Goal: Transaction & Acquisition: Purchase product/service

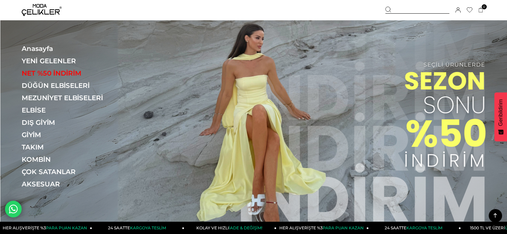
scroll to position [205, 0]
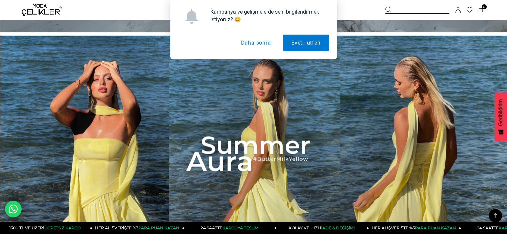
click at [252, 43] on button "Daha sonra" at bounding box center [255, 43] width 47 height 17
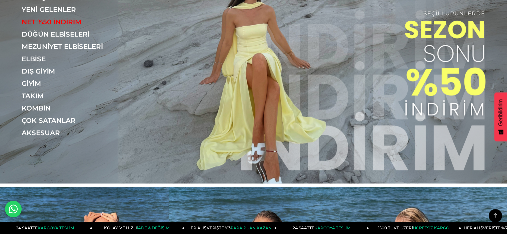
scroll to position [0, 0]
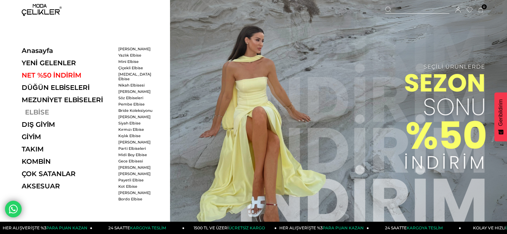
click at [35, 115] on link "ELBİSE" at bounding box center [68, 112] width 92 height 8
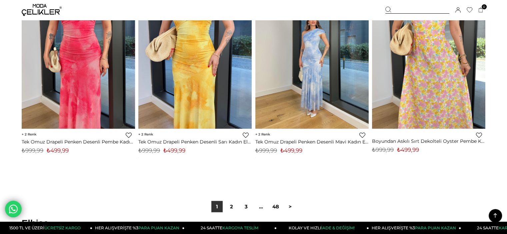
scroll to position [4047, 0]
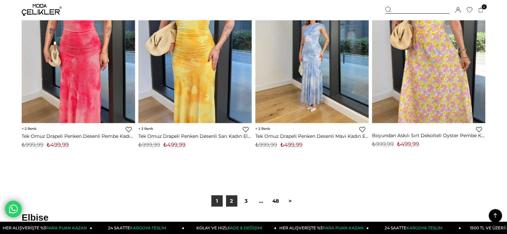
click at [234, 203] on link "2" at bounding box center [231, 201] width 11 height 11
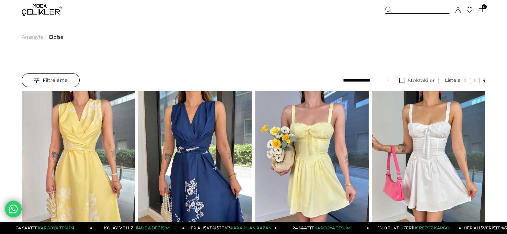
click at [58, 79] on span "Filtreleme" at bounding box center [51, 80] width 34 height 13
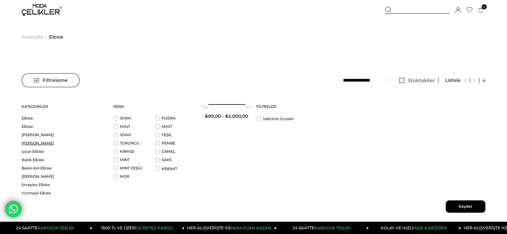
click at [37, 144] on link "[PERSON_NAME]" at bounding box center [63, 143] width 83 height 5
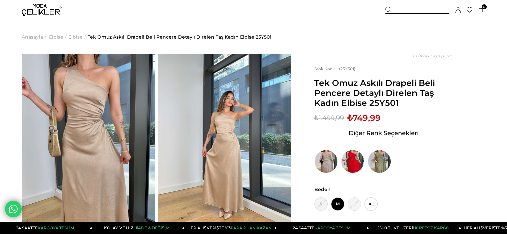
drag, startPoint x: 509, startPoint y: 37, endPoint x: 495, endPoint y: 33, distance: 15.1
click at [378, 166] on img at bounding box center [379, 161] width 23 height 23
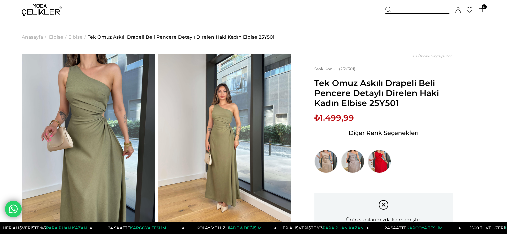
click at [217, 128] on img at bounding box center [224, 142] width 133 height 177
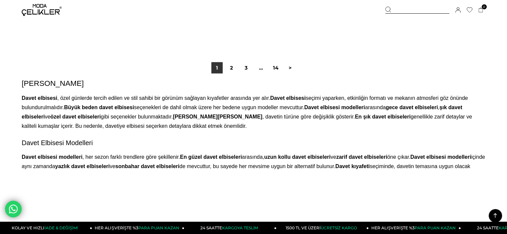
scroll to position [4181, 0]
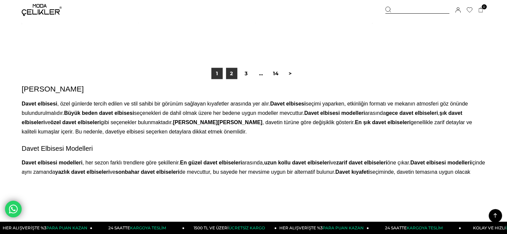
click at [232, 72] on link "2" at bounding box center [231, 73] width 11 height 11
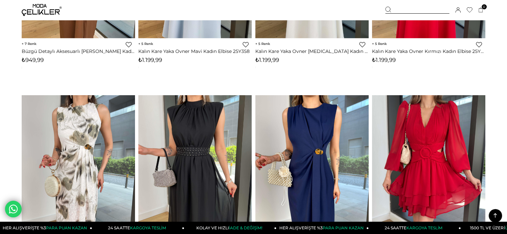
scroll to position [1203, 0]
